Goal: Transaction & Acquisition: Purchase product/service

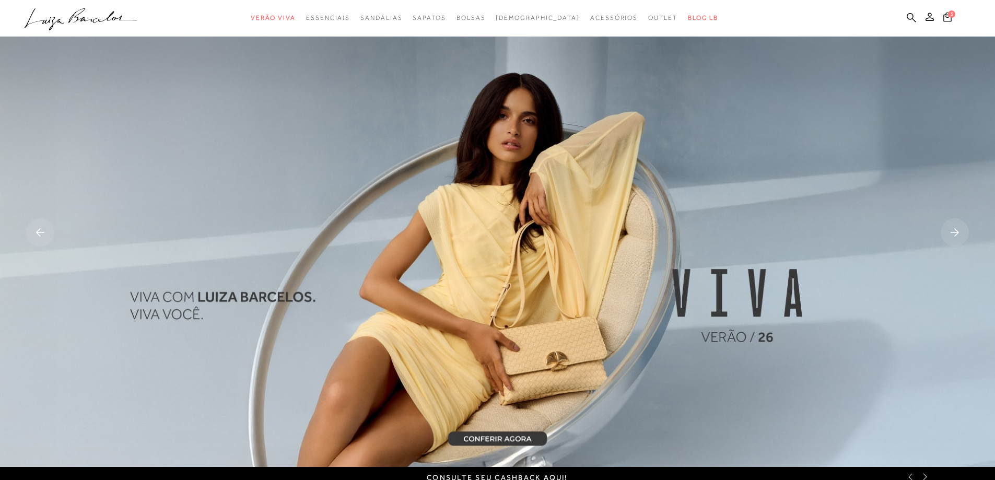
click at [946, 15] on icon at bounding box center [948, 16] width 8 height 9
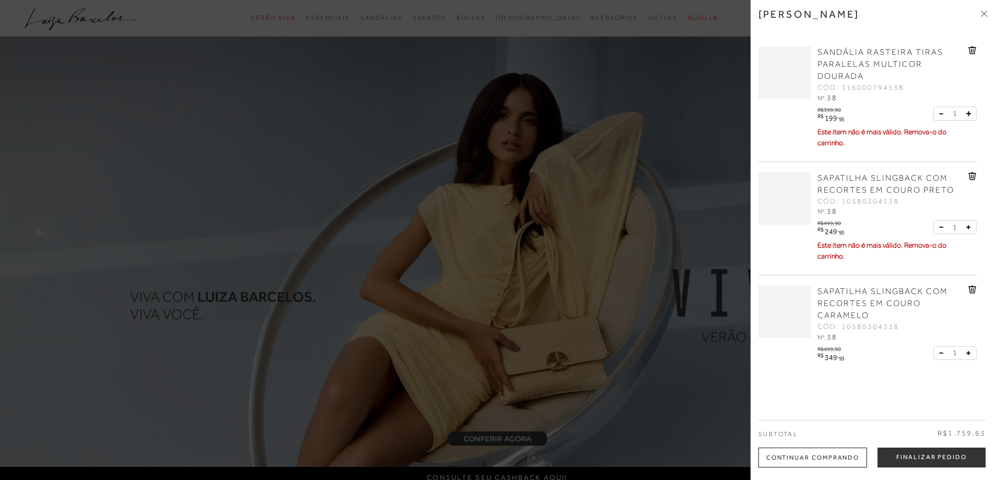
click at [971, 49] on icon at bounding box center [971, 51] width 1 height 4
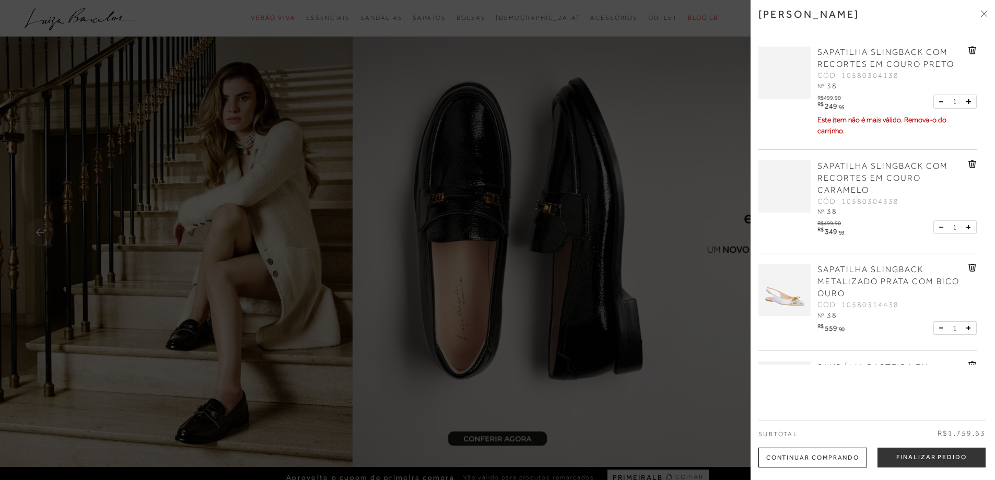
click at [922, 61] on span "SAPATILHA SLINGBACK COM RECORTES EM COURO PRETO" at bounding box center [886, 58] width 137 height 21
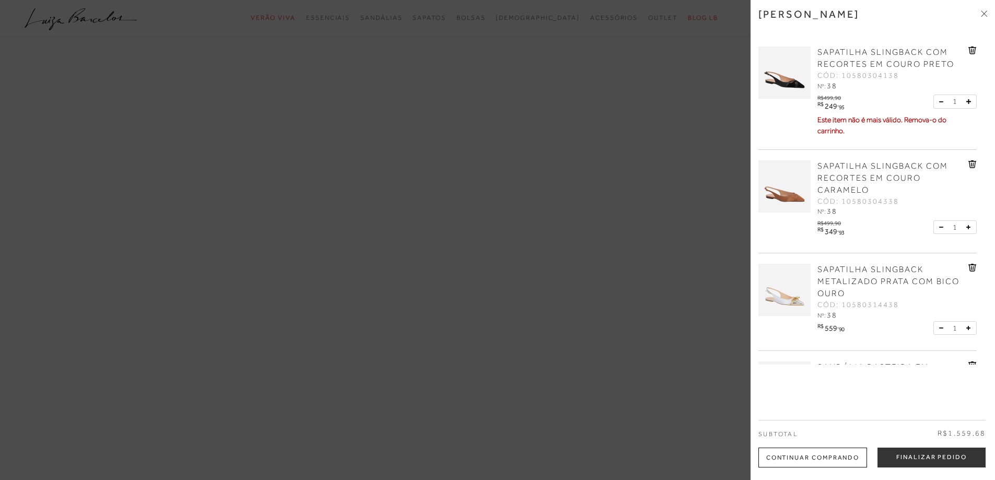
click at [972, 47] on div "categoryHeader .a{fill-rule:evenodd;} Verão Viva Em alta" at bounding box center [497, 240] width 995 height 480
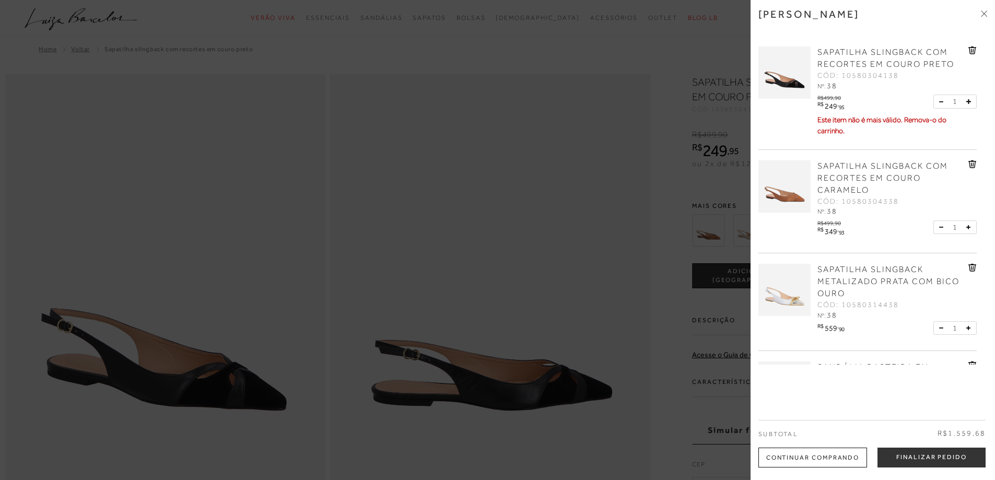
click at [965, 50] on div "SAPATILHA SLINGBACK COM RECORTES EM COURO PRETO CÓD: 10580304138 Nº: 38" at bounding box center [892, 69] width 154 height 45
click at [974, 49] on icon at bounding box center [973, 51] width 8 height 8
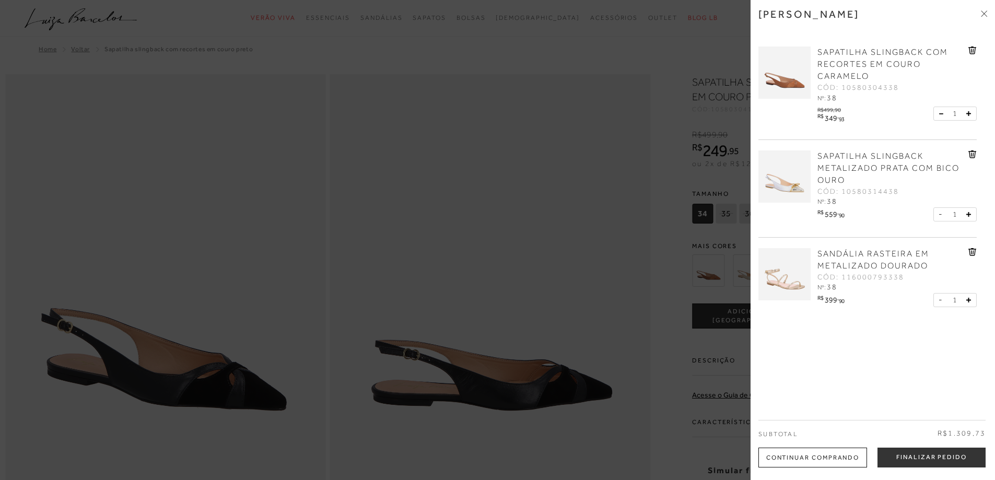
click at [666, 171] on div at bounding box center [497, 240] width 995 height 480
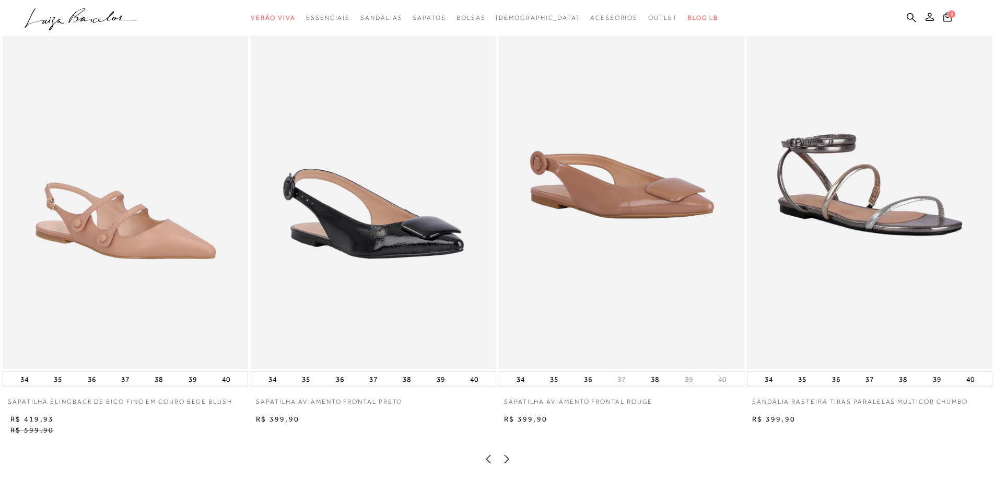
scroll to position [2090, 0]
